Goal: Task Accomplishment & Management: Use online tool/utility

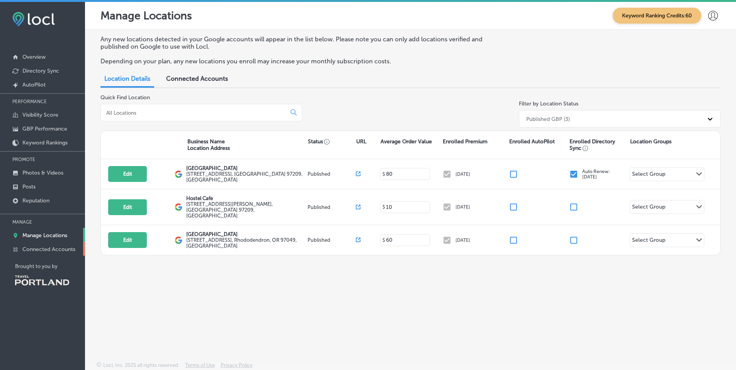
click at [54, 247] on p "Connected Accounts" at bounding box center [48, 249] width 53 height 7
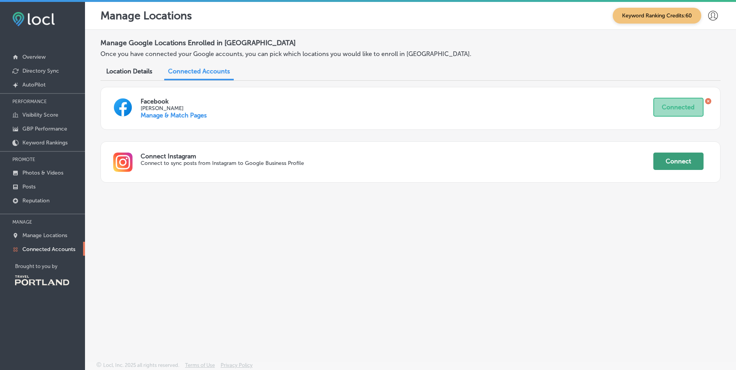
click at [670, 160] on button "Connect" at bounding box center [679, 161] width 50 height 17
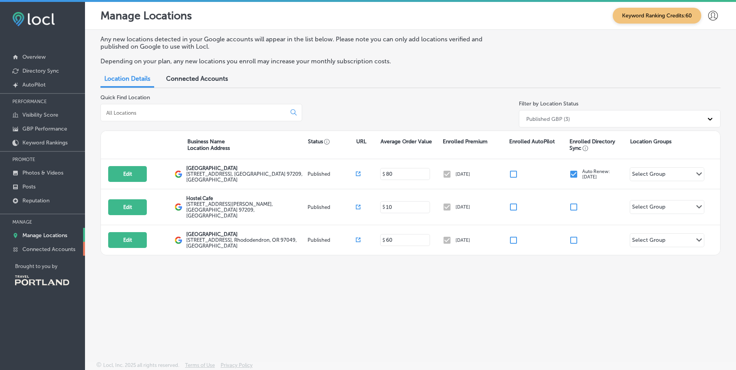
click at [63, 250] on p "Connected Accounts" at bounding box center [48, 249] width 53 height 7
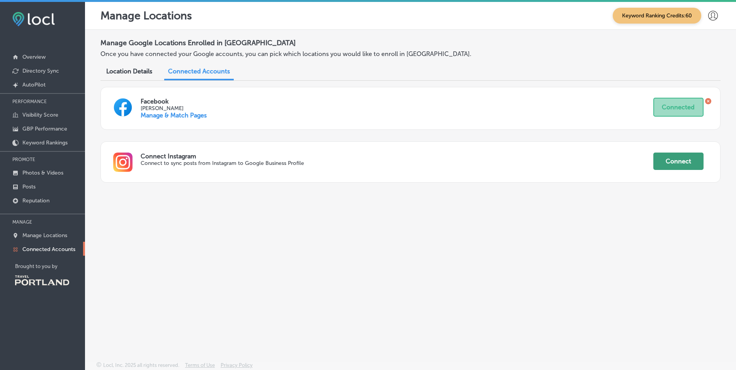
click at [697, 162] on button "Connect" at bounding box center [679, 161] width 50 height 17
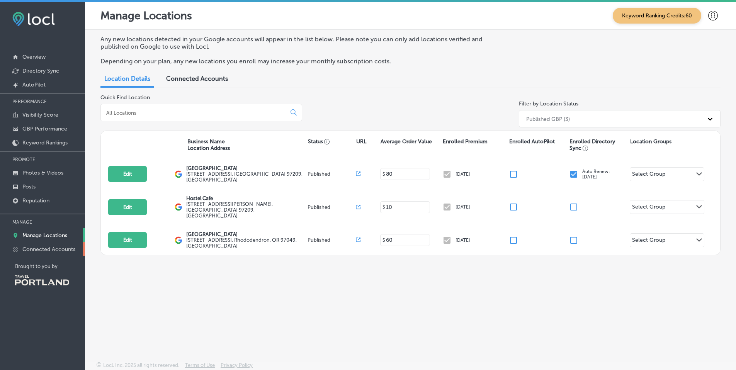
click at [49, 251] on p "Connected Accounts" at bounding box center [48, 249] width 53 height 7
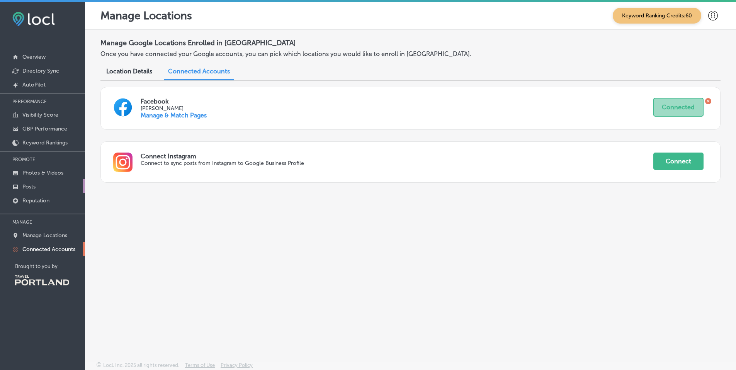
click at [39, 188] on link "Posts" at bounding box center [42, 186] width 85 height 14
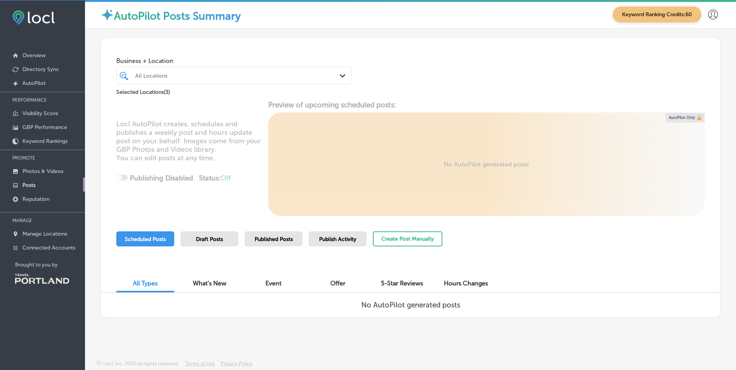
scroll to position [2, 0]
click at [52, 247] on p "Connected Accounts" at bounding box center [48, 247] width 53 height 7
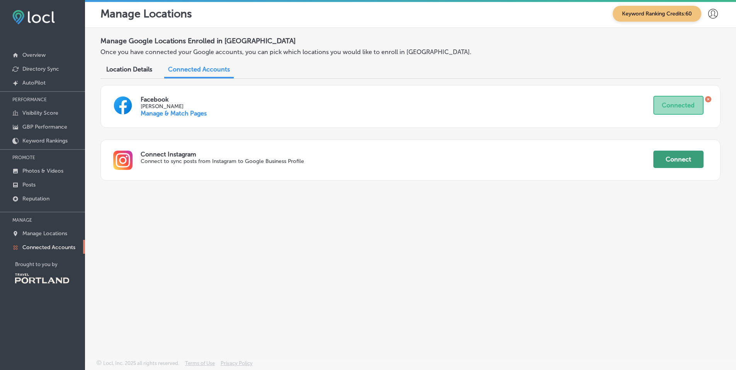
click at [670, 155] on button "Connect" at bounding box center [679, 159] width 50 height 17
click at [677, 162] on button "Connect" at bounding box center [679, 159] width 50 height 17
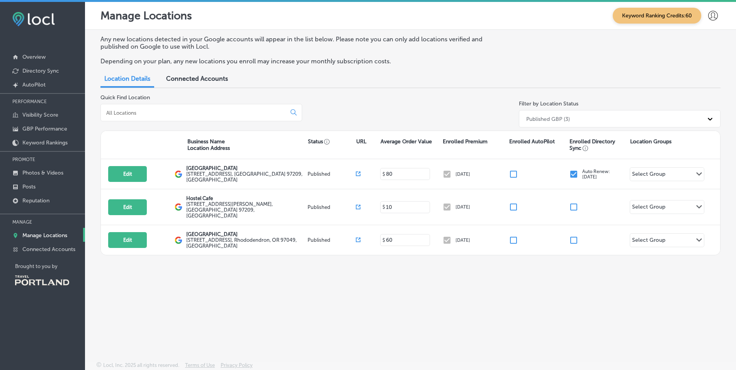
click at [212, 78] on span "Connected Accounts" at bounding box center [197, 78] width 62 height 7
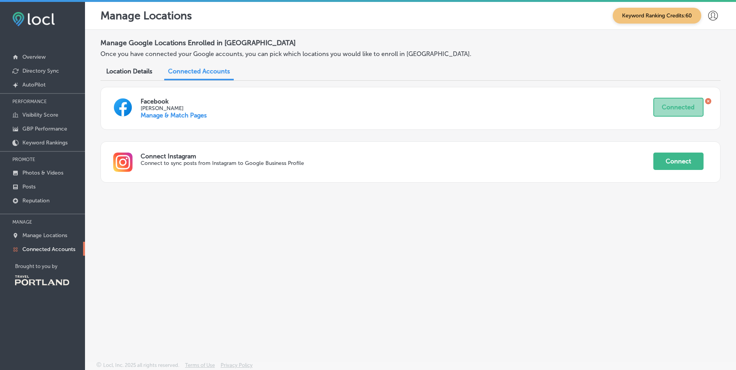
click at [118, 73] on span "Location Details" at bounding box center [129, 71] width 46 height 7
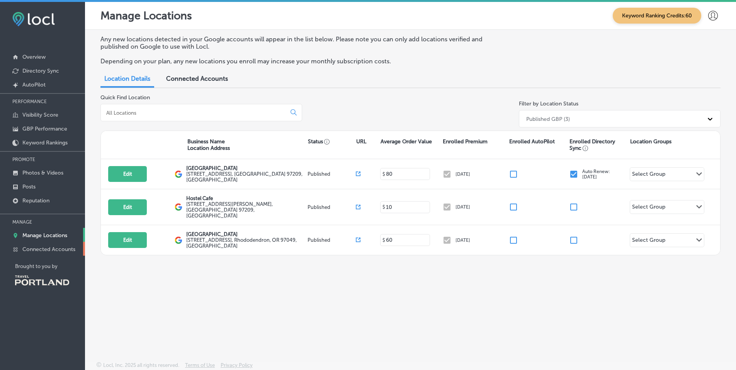
click at [49, 250] on p "Connected Accounts" at bounding box center [48, 249] width 53 height 7
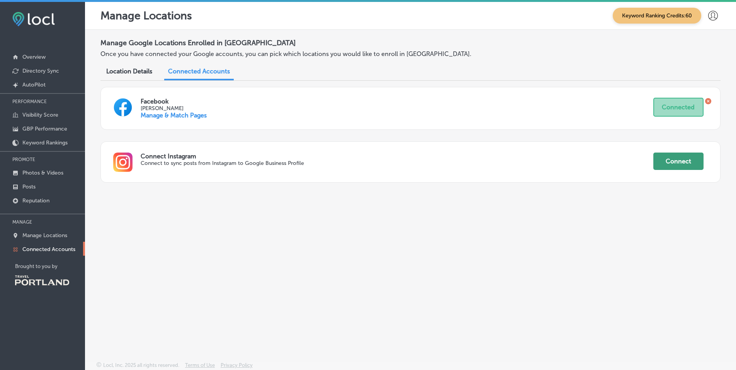
click at [665, 154] on button "Connect" at bounding box center [679, 161] width 50 height 17
click at [668, 163] on button "Connect" at bounding box center [679, 161] width 50 height 17
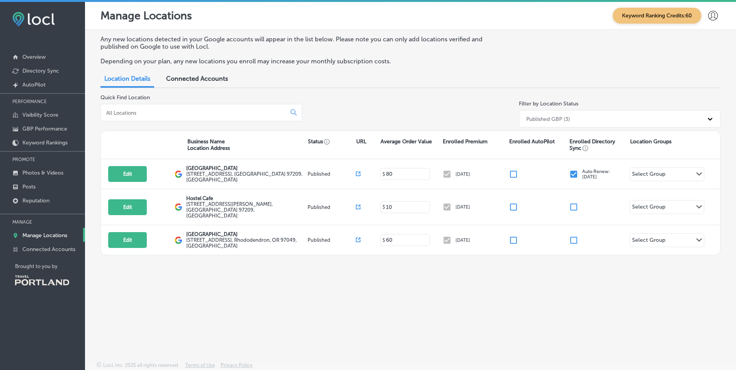
click at [33, 232] on p "Manage Locations" at bounding box center [44, 235] width 45 height 7
click at [40, 199] on p "Reputation" at bounding box center [35, 201] width 27 height 7
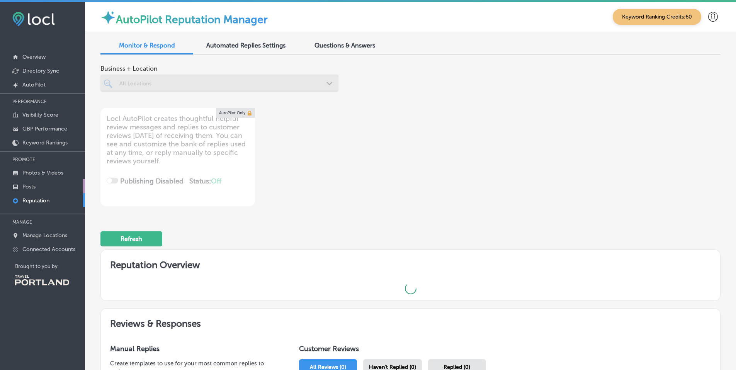
click at [37, 187] on link "Posts" at bounding box center [42, 186] width 85 height 14
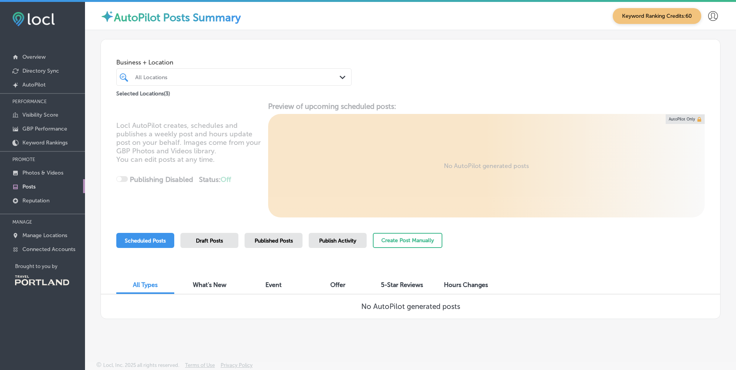
click at [224, 239] on div "Draft Posts" at bounding box center [210, 240] width 58 height 15
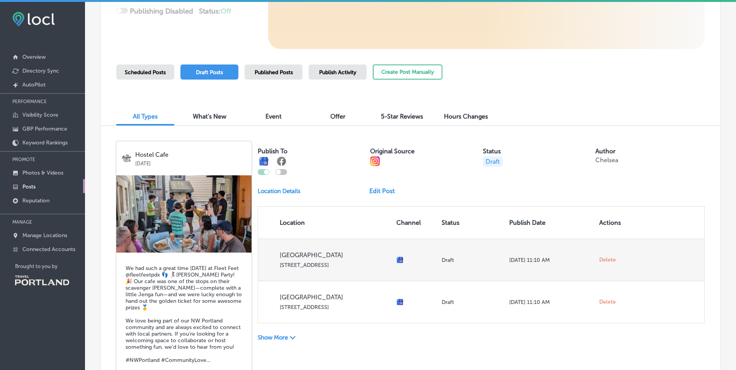
scroll to position [214, 0]
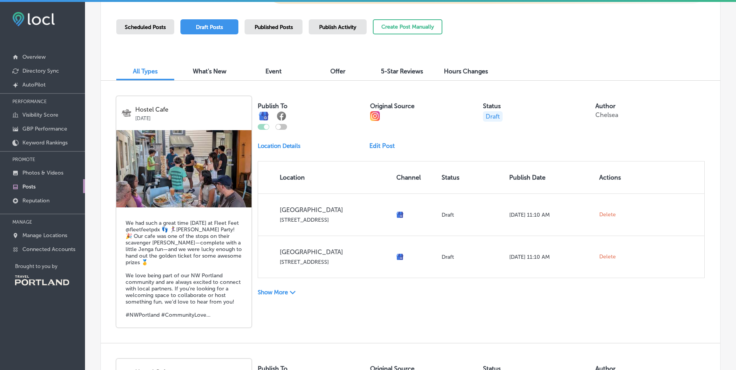
click at [200, 26] on span "Draft Posts" at bounding box center [209, 27] width 27 height 7
click at [387, 142] on link "Edit Post" at bounding box center [386, 145] width 32 height 7
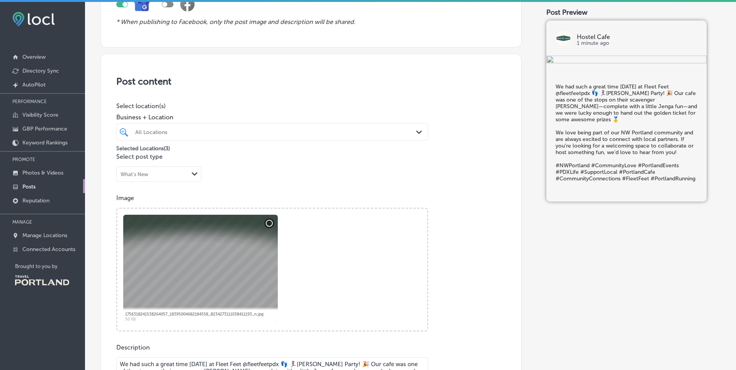
scroll to position [47, 0]
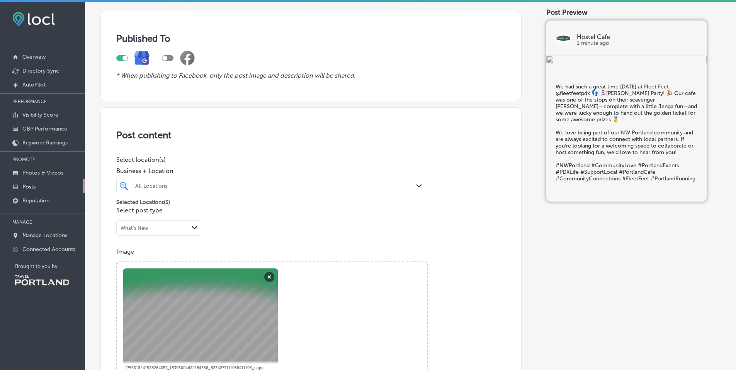
click at [207, 186] on div "All Locations" at bounding box center [276, 185] width 282 height 7
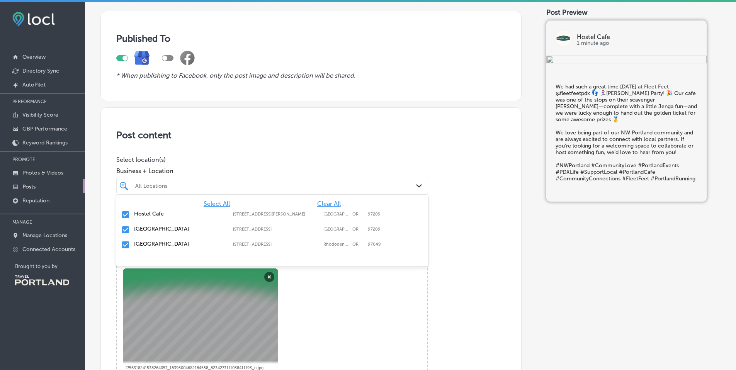
click at [122, 244] on input "checkbox" at bounding box center [125, 244] width 9 height 9
click at [465, 269] on div "Image Powered by PQINA Browse Or drag and drop a photo 1756318241538264057_1839…" at bounding box center [311, 316] width 390 height 137
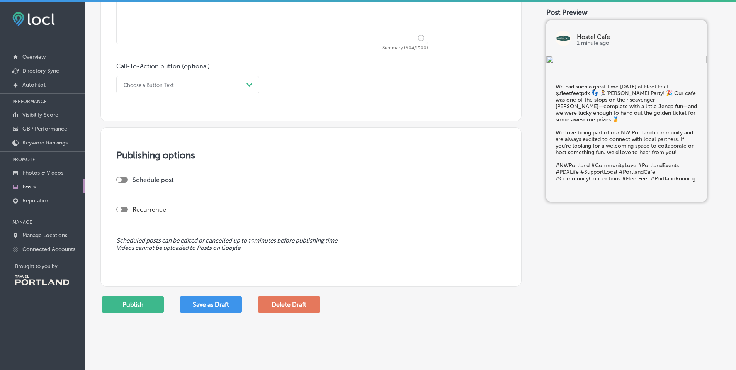
scroll to position [599, 0]
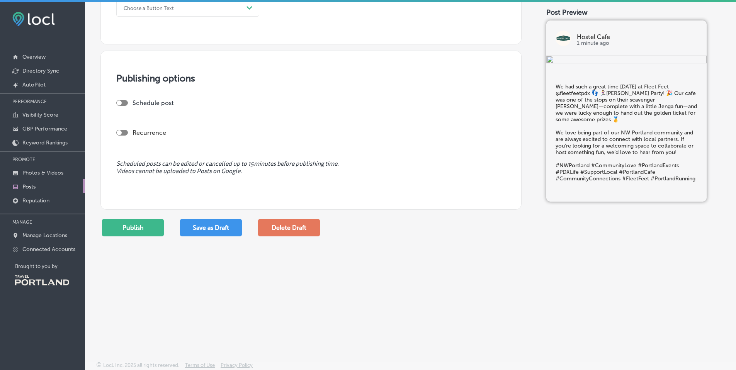
click at [122, 104] on div at bounding box center [122, 103] width 12 height 6
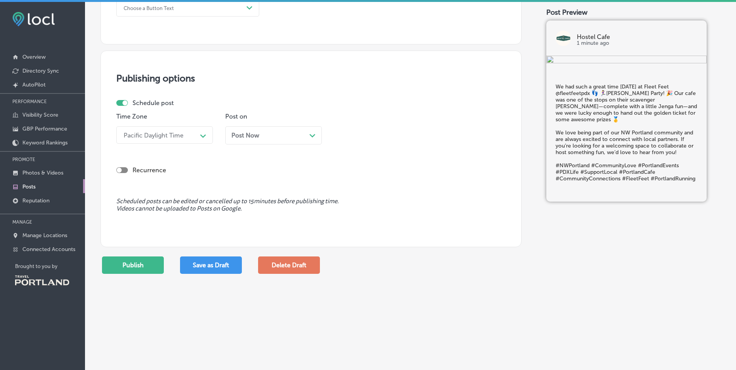
click at [122, 104] on div at bounding box center [122, 103] width 12 height 6
checkbox input "false"
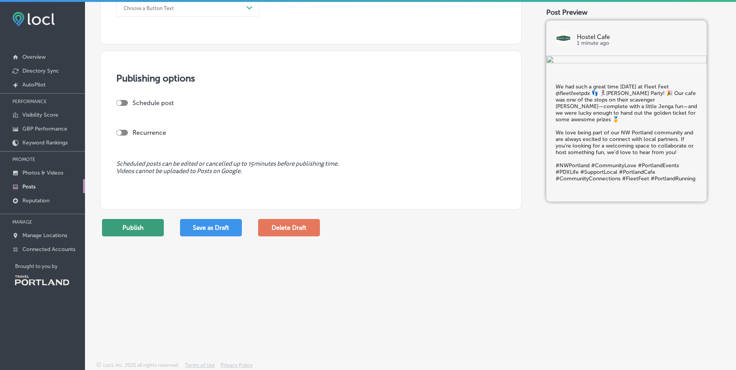
click at [141, 220] on button "Publish" at bounding box center [133, 227] width 62 height 17
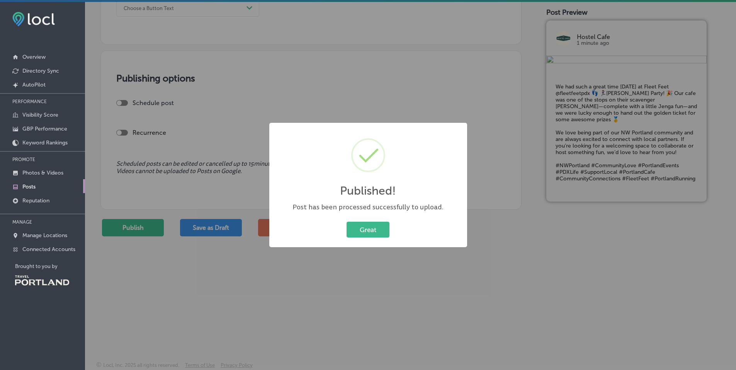
click at [378, 233] on button "Great" at bounding box center [368, 230] width 43 height 16
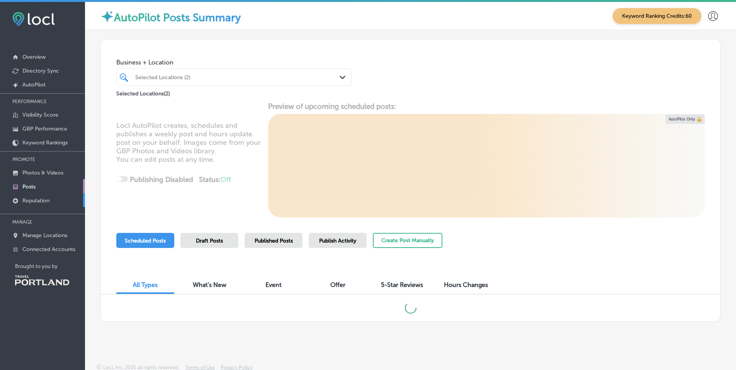
click at [44, 202] on p "Reputation" at bounding box center [35, 201] width 27 height 7
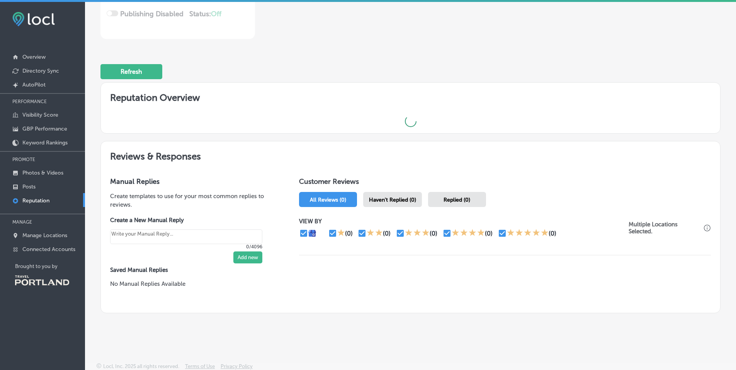
scroll to position [169, 0]
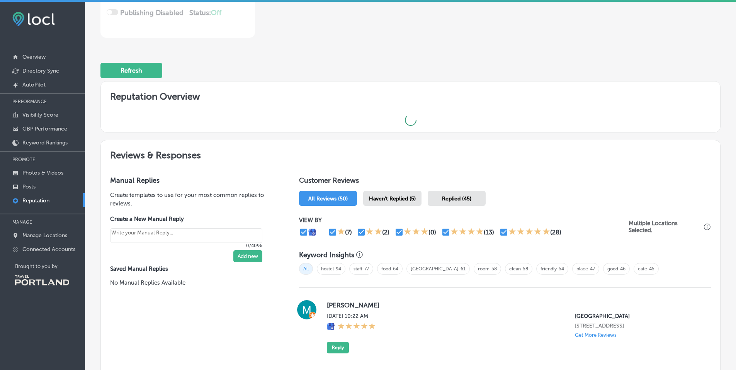
type textarea "x"
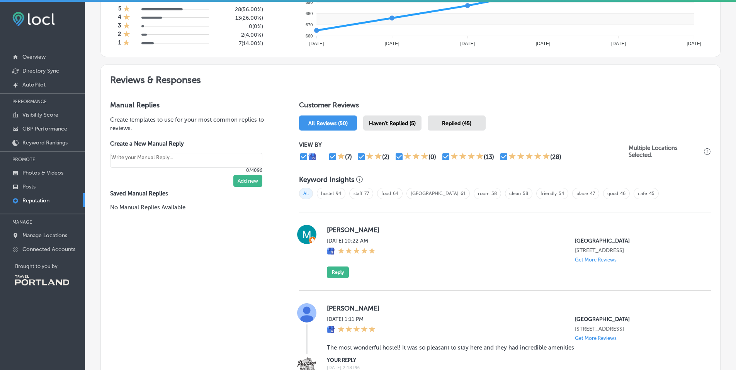
scroll to position [447, 0]
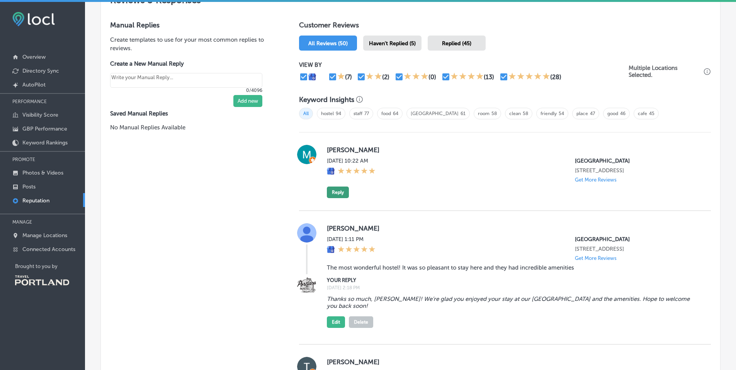
click at [341, 197] on button "Reply" at bounding box center [338, 193] width 22 height 12
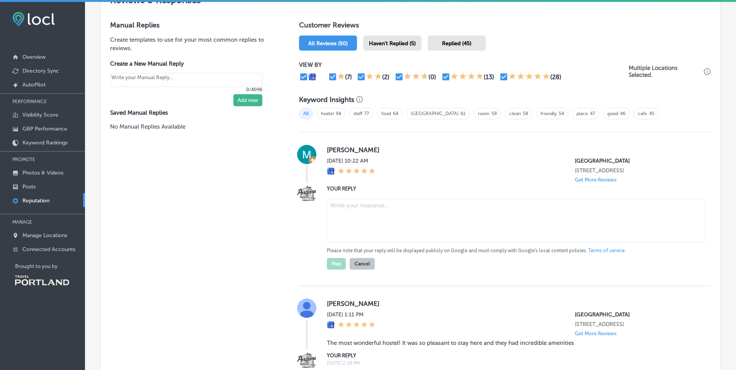
click at [381, 219] on textarea at bounding box center [516, 221] width 379 height 44
type textarea "Thanks for the 5-star review, Martin! Come back again soon!"
click at [332, 261] on button "Post" at bounding box center [336, 264] width 19 height 12
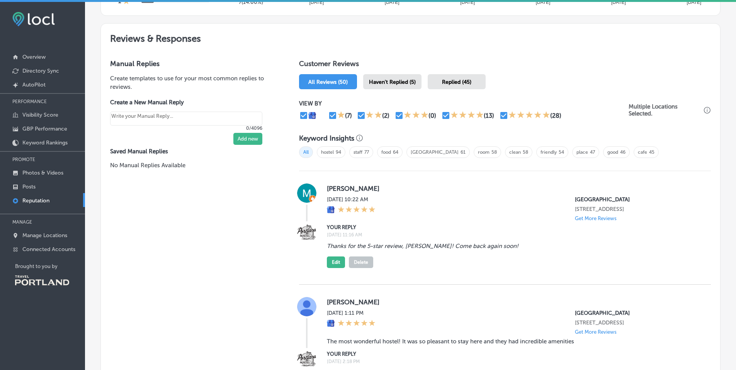
scroll to position [190, 0]
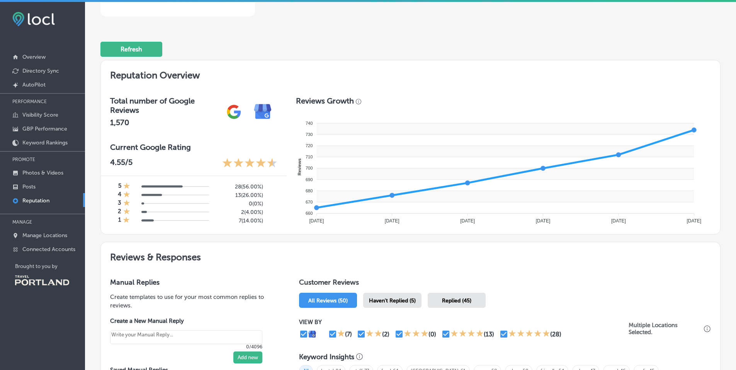
click at [411, 301] on span "Haven't Replied (5)" at bounding box center [392, 301] width 47 height 7
type textarea "x"
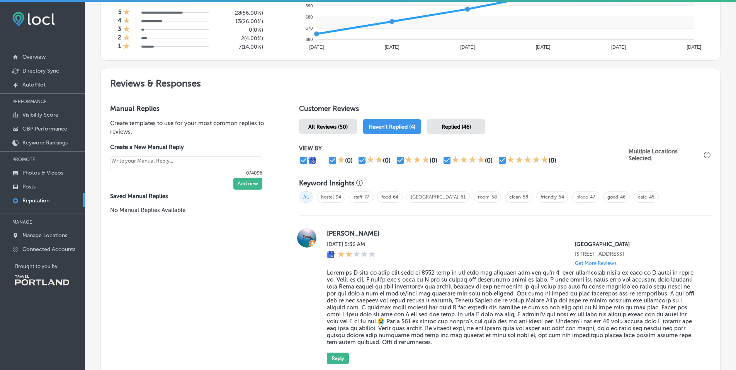
scroll to position [298, 0]
